Goal: Task Accomplishment & Management: Manage account settings

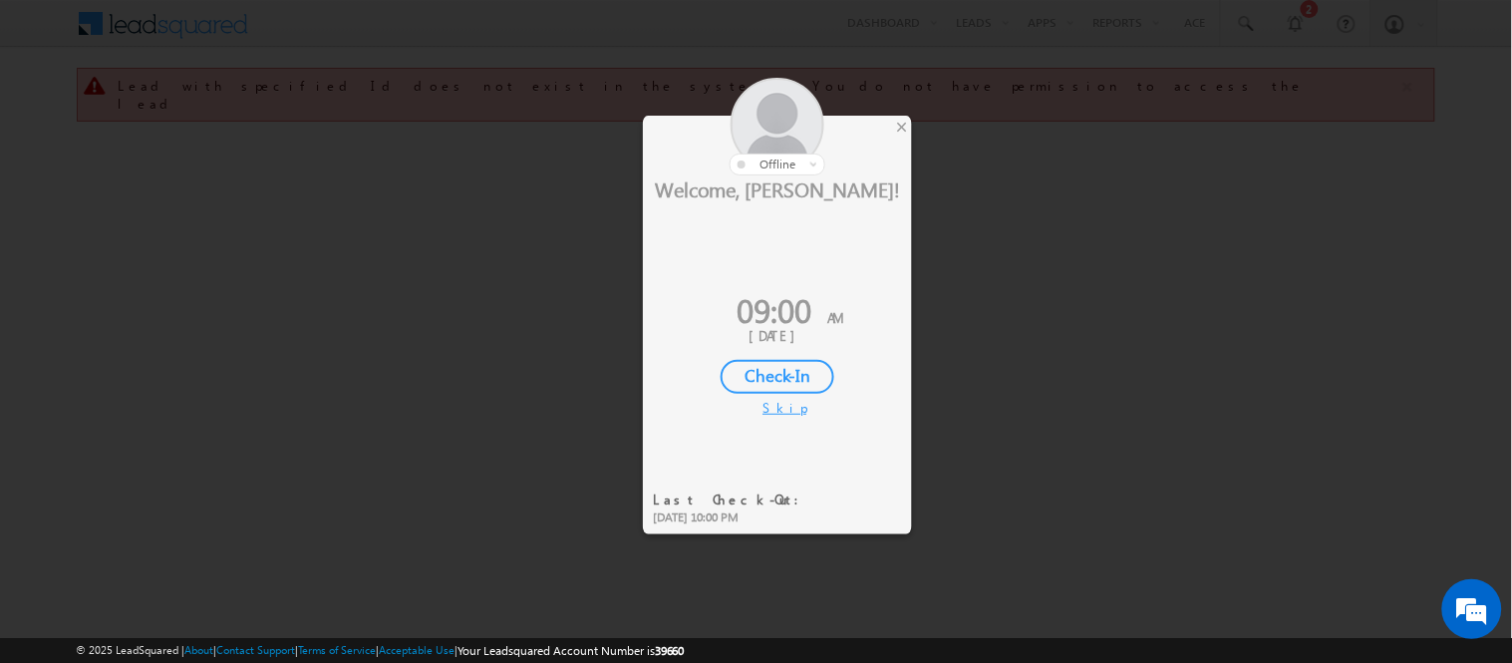
click at [750, 370] on div "Check-In" at bounding box center [778, 377] width 114 height 34
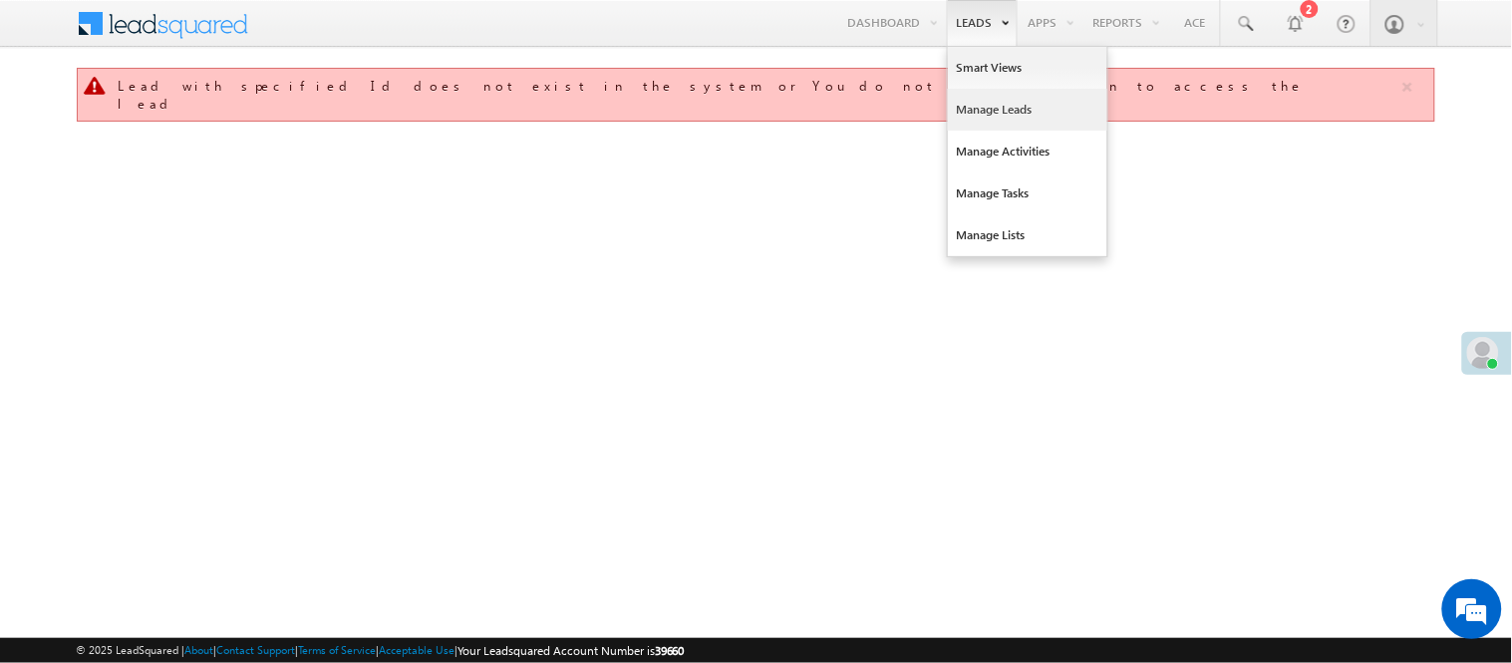
click at [988, 103] on link "Manage Leads" at bounding box center [1027, 110] width 159 height 42
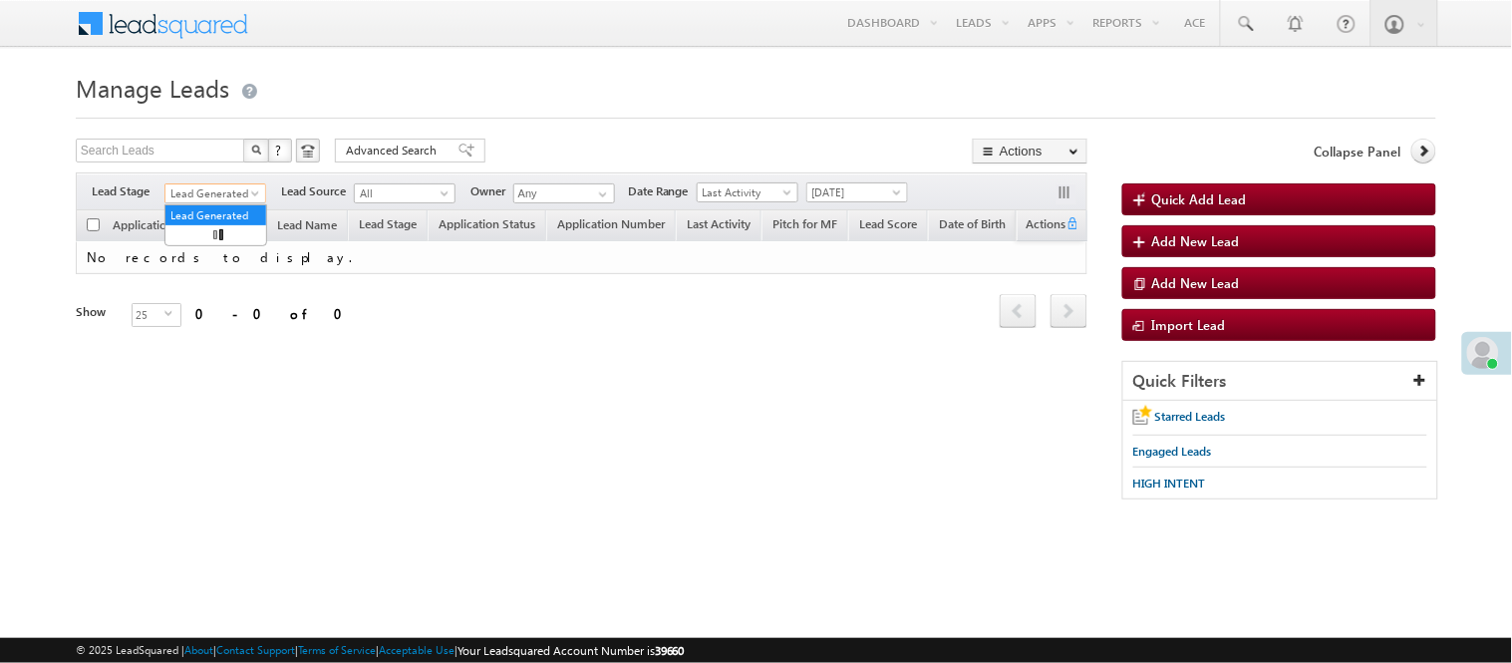
click at [216, 194] on span "Lead Generated" at bounding box center [212, 193] width 95 height 18
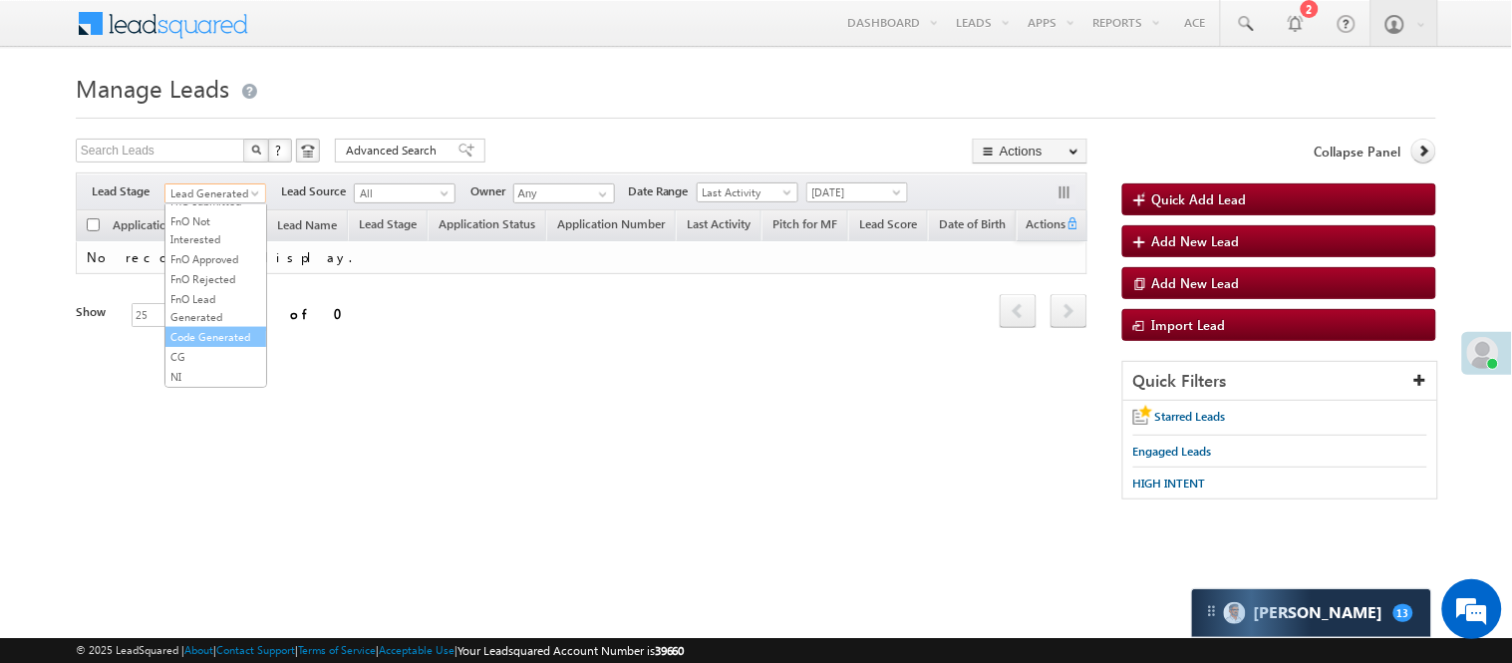
scroll to position [494, 0]
click at [204, 330] on link "Code Generated" at bounding box center [215, 337] width 101 height 18
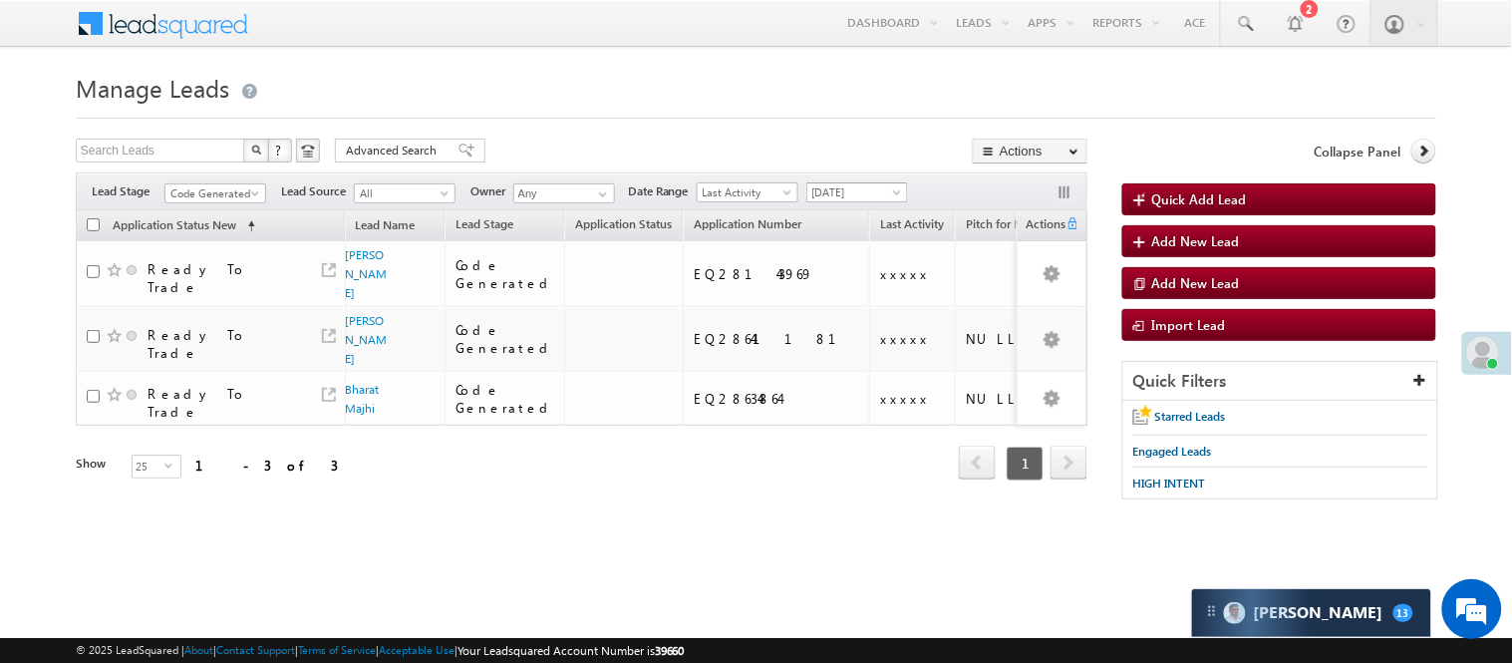
click at [832, 196] on span "[DATE]" at bounding box center [854, 192] width 95 height 18
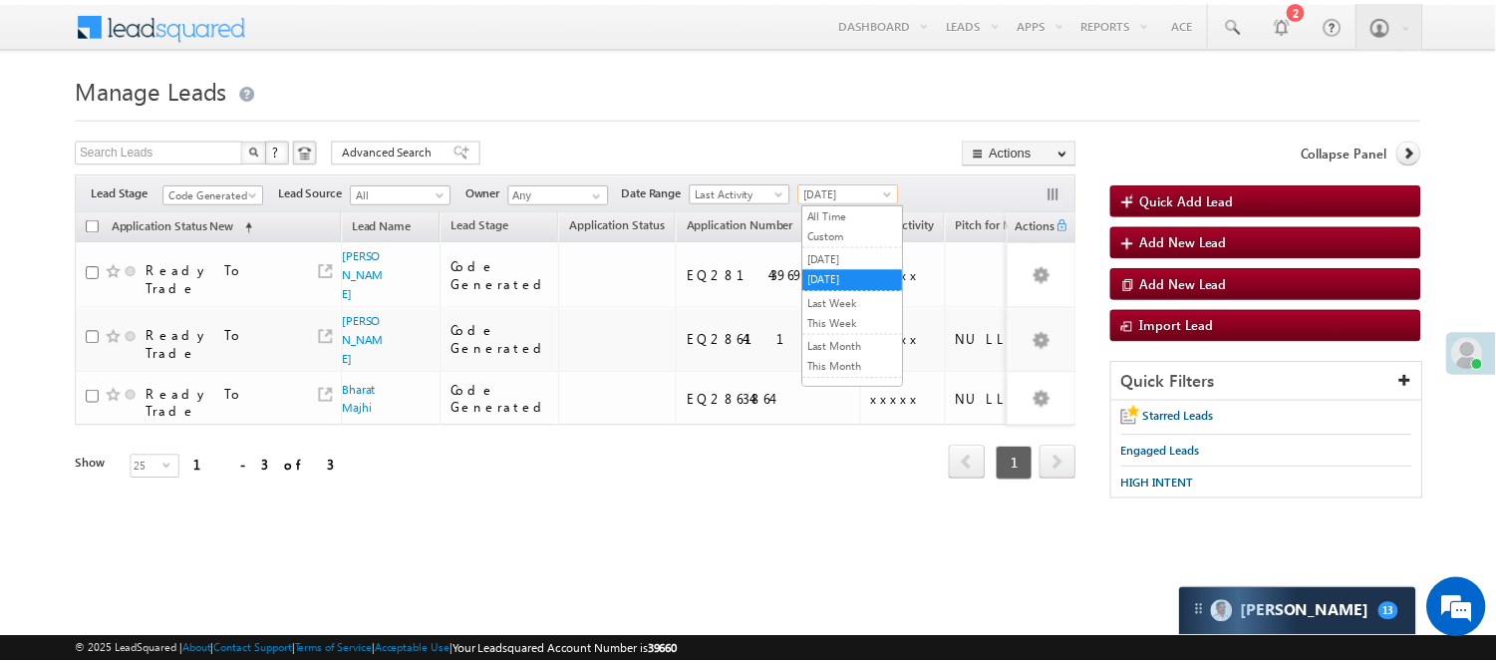
scroll to position [0, 0]
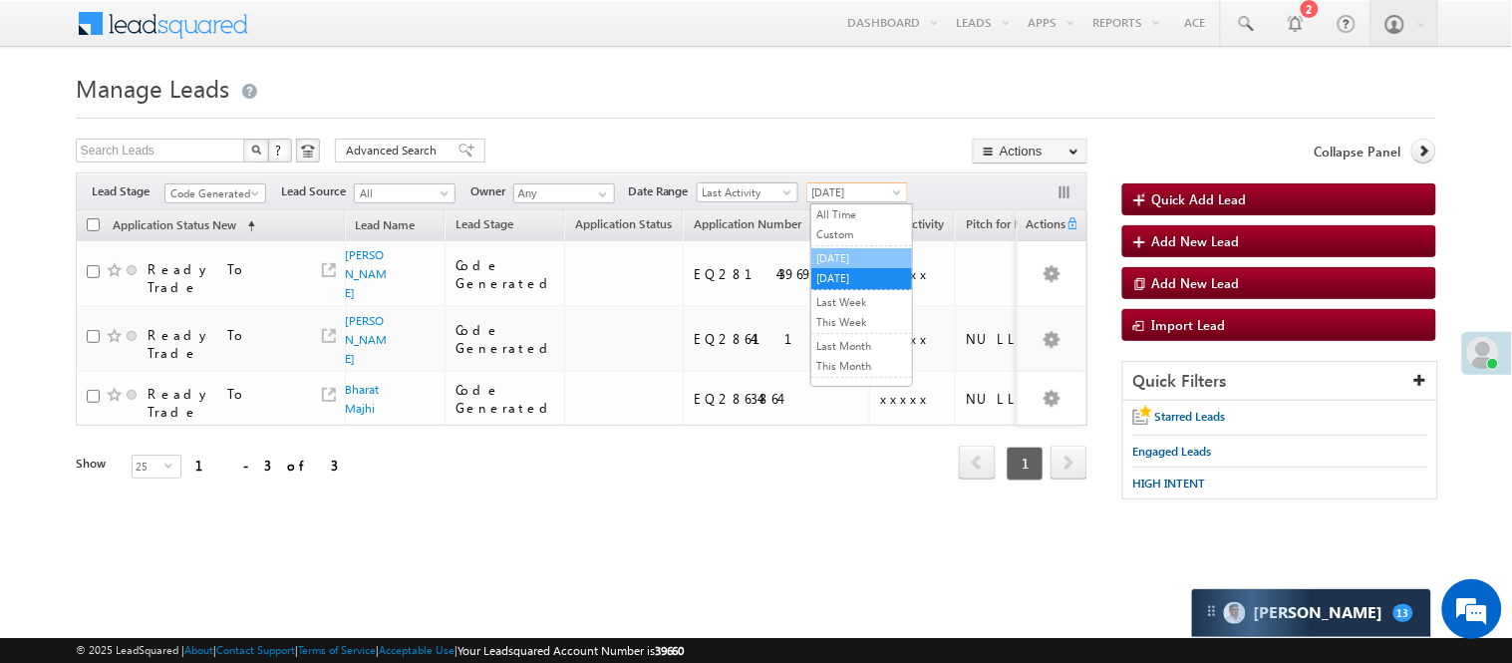
click at [849, 261] on link "[DATE]" at bounding box center [861, 258] width 101 height 18
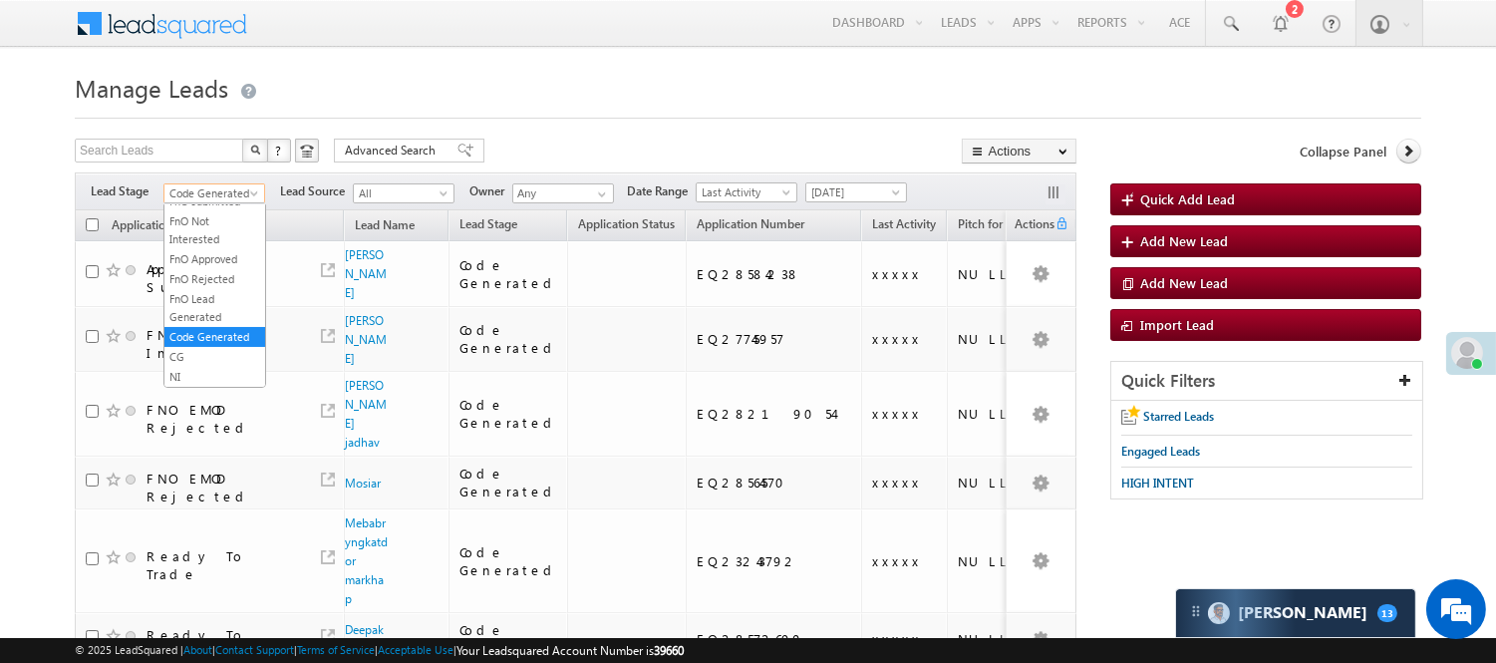
click at [204, 192] on span "Code Generated" at bounding box center [211, 193] width 95 height 18
click at [215, 243] on link "Lead Generated" at bounding box center [214, 235] width 101 height 18
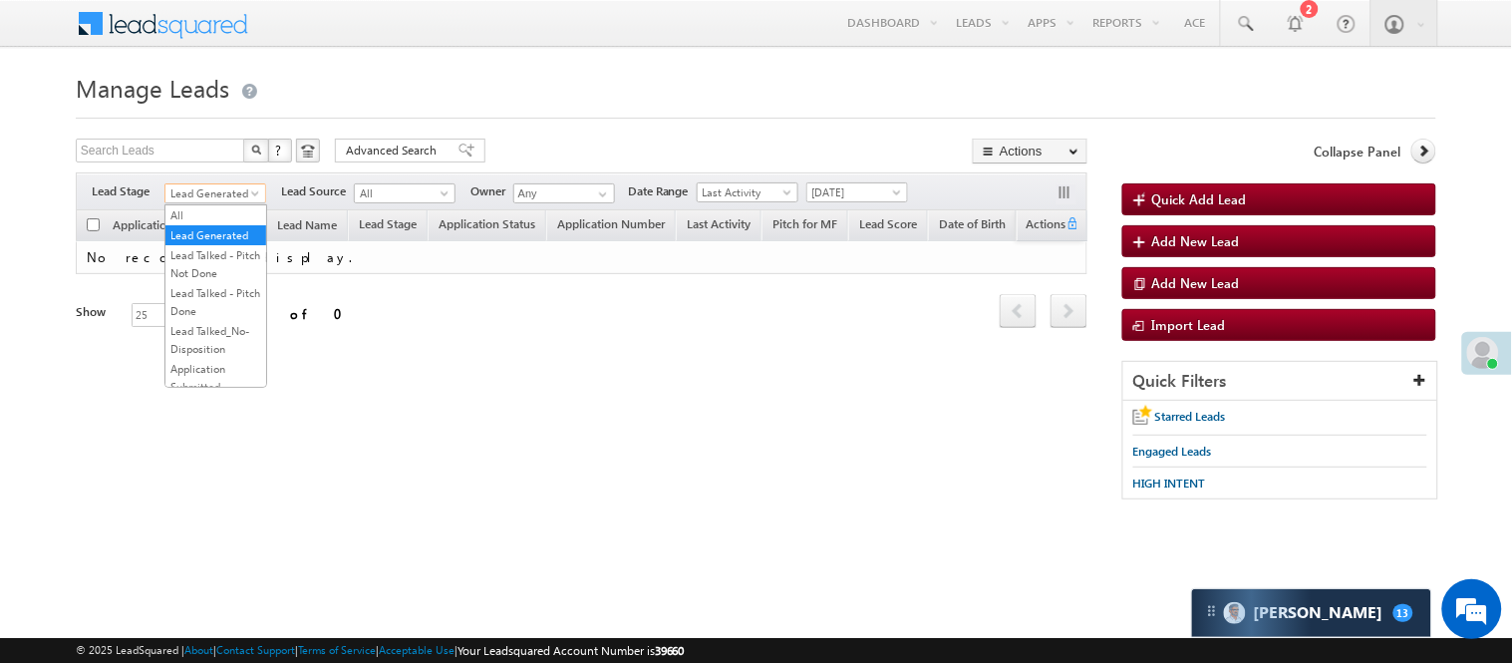
click at [194, 191] on span "Lead Generated" at bounding box center [212, 193] width 95 height 18
click at [222, 328] on link "Code Generated" at bounding box center [215, 337] width 101 height 18
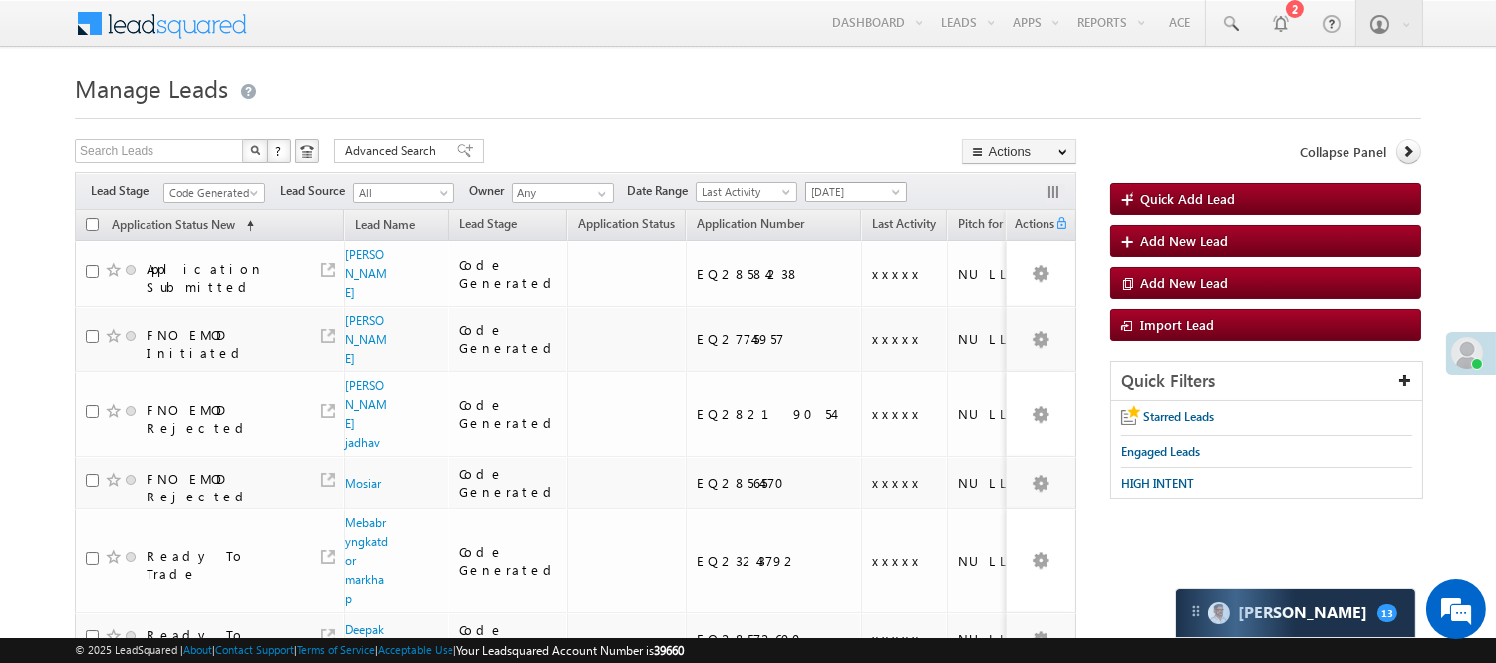
click at [832, 184] on span "[DATE]" at bounding box center [853, 192] width 95 height 18
click at [850, 276] on link "[DATE]" at bounding box center [860, 278] width 101 height 18
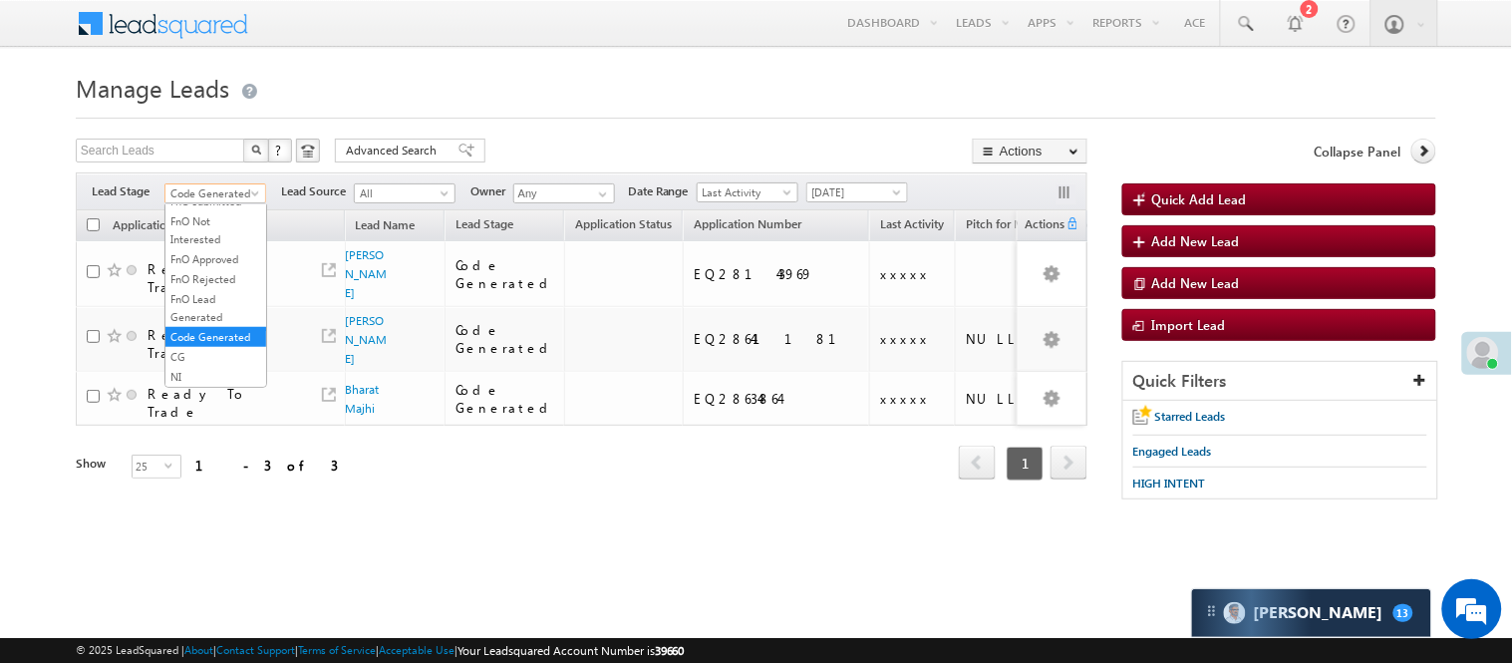
click at [249, 197] on span at bounding box center [257, 197] width 16 height 16
